Goal: Task Accomplishment & Management: Manage account settings

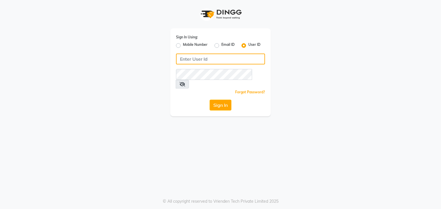
click at [234, 56] on input "Username" at bounding box center [220, 59] width 89 height 11
type input "isaspa"
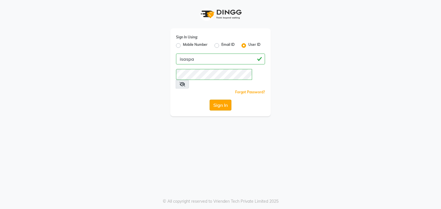
click at [229, 100] on button "Sign In" at bounding box center [220, 105] width 22 height 11
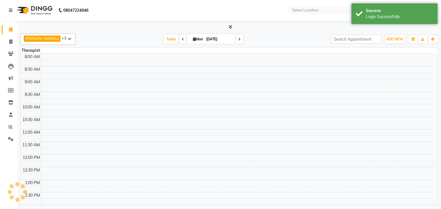
select select "en"
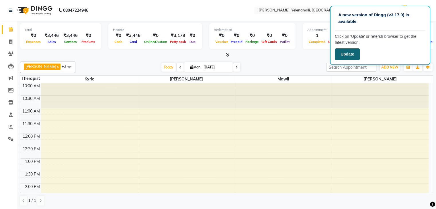
click at [351, 55] on button "Update" at bounding box center [347, 54] width 25 height 12
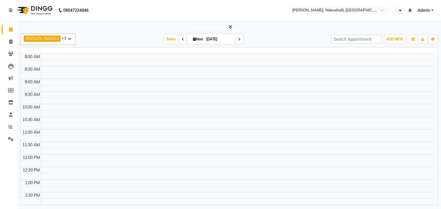
select select "en"
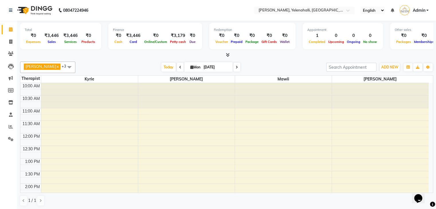
click at [227, 54] on icon at bounding box center [228, 55] width 4 height 4
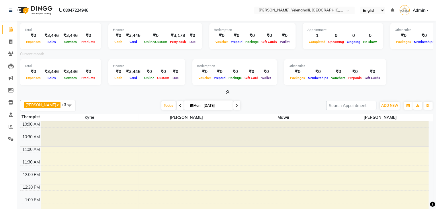
click at [36, 11] on img at bounding box center [34, 10] width 39 height 16
click at [33, 8] on img at bounding box center [34, 10] width 39 height 16
